Goal: Register for event/course

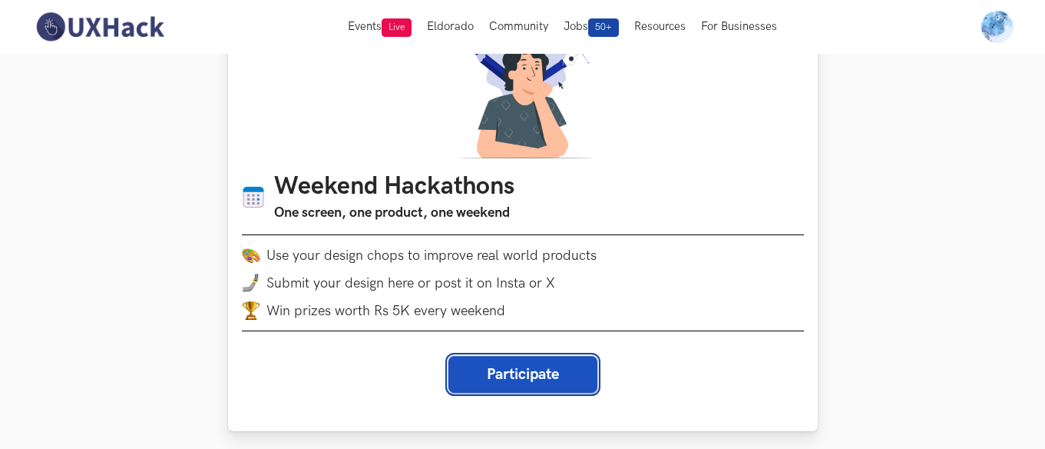
click at [489, 360] on button "Participate" at bounding box center [523, 374] width 149 height 37
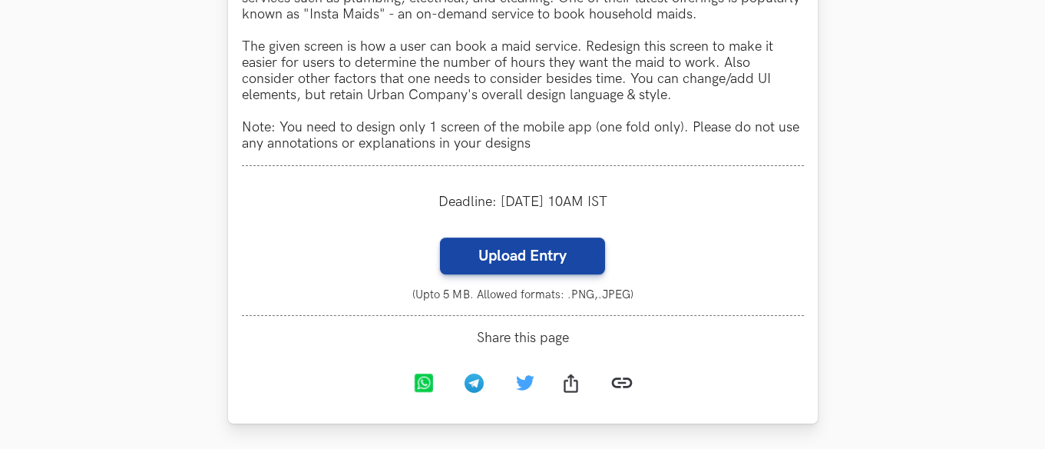
scroll to position [1536, 0]
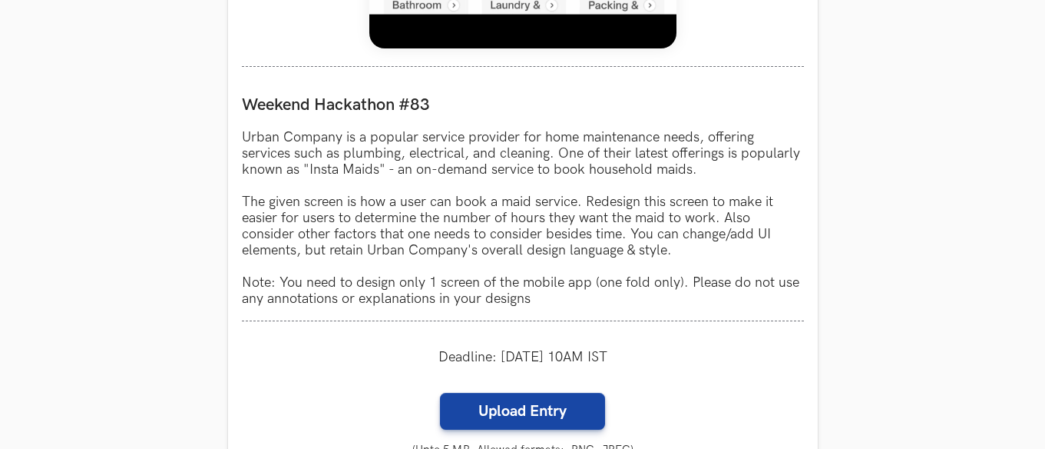
scroll to position [1383, 0]
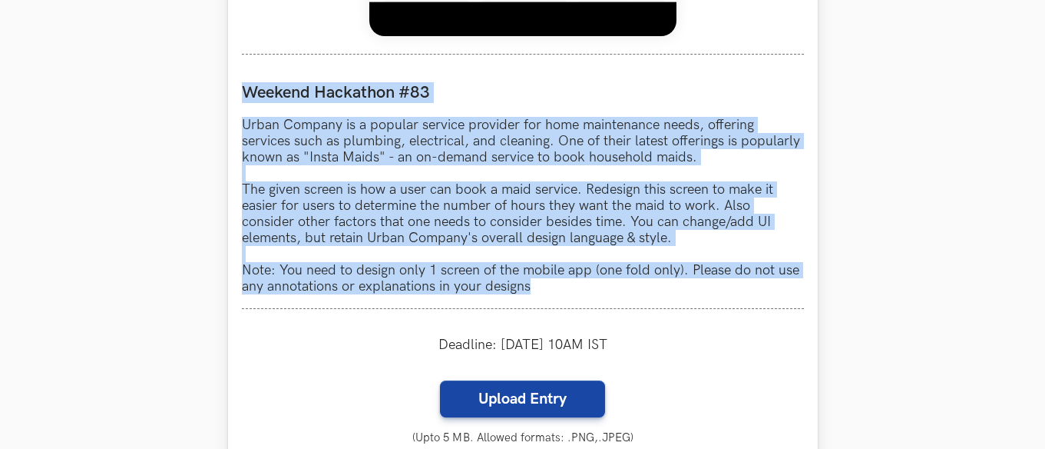
drag, startPoint x: 243, startPoint y: 86, endPoint x: 552, endPoint y: 282, distance: 366.3
click at [552, 282] on div "Weekend Hackathon #83 Urban Company is a popular service provider for home main…" at bounding box center [523, 188] width 562 height 240
copy div "Weekend Hackathon #83 Urban Company is a popular service provider for home main…"
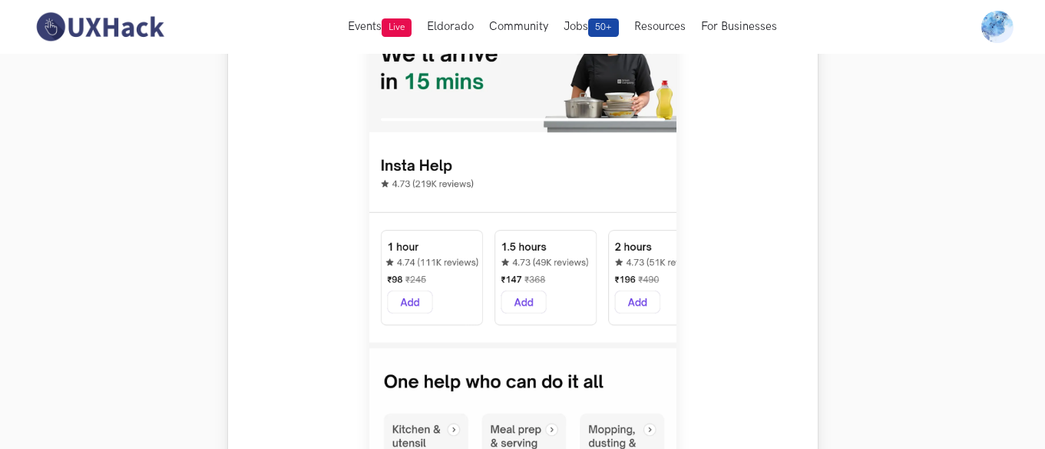
scroll to position [768, 0]
